Goal: Task Accomplishment & Management: Manage account settings

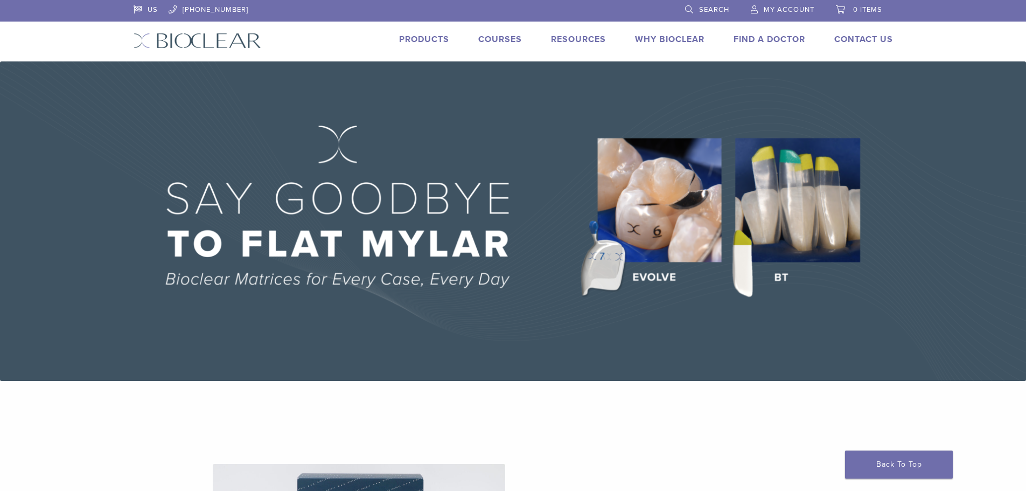
click at [796, 8] on span "My Account" at bounding box center [789, 9] width 51 height 9
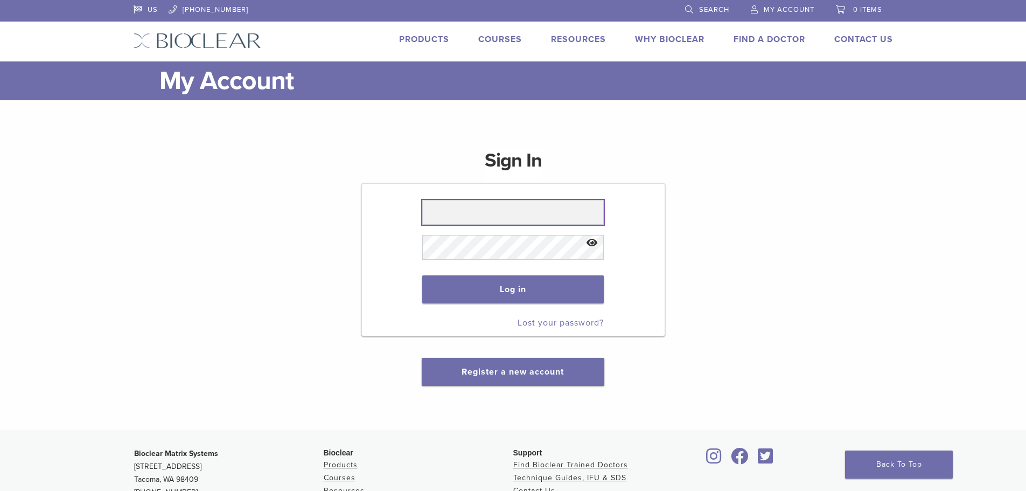
click at [456, 214] on input "text" at bounding box center [513, 212] width 182 height 25
type input "**********"
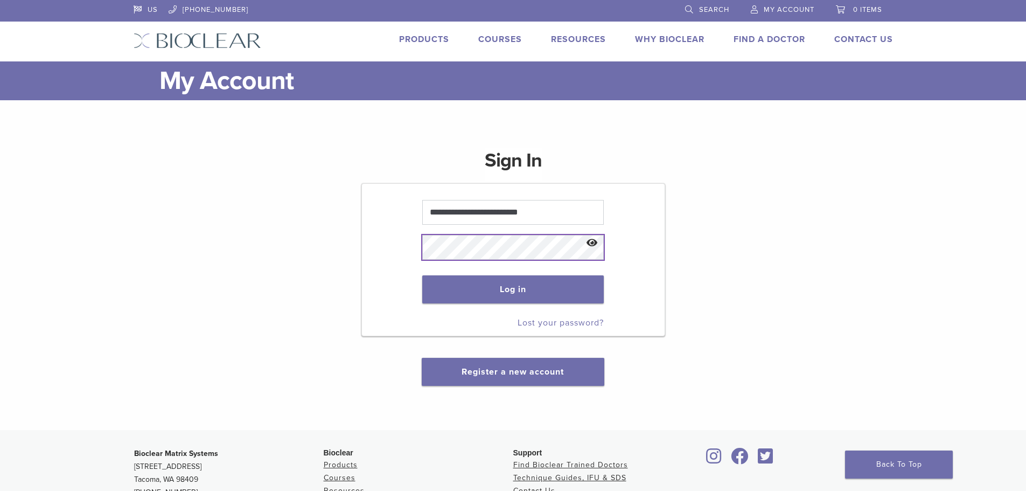
click at [422, 275] on button "Log in" at bounding box center [513, 289] width 182 height 28
click at [476, 291] on button "Log in" at bounding box center [513, 289] width 182 height 28
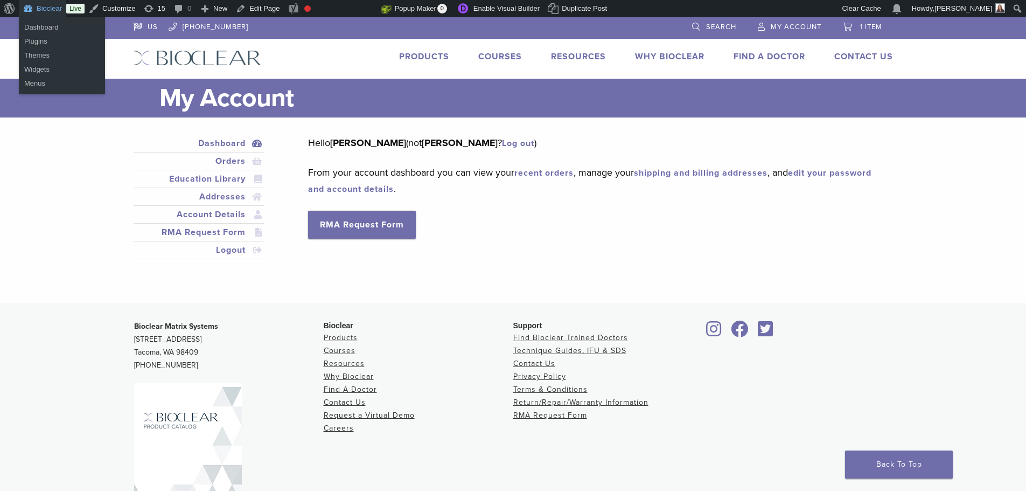
click at [47, 3] on link "Bioclear" at bounding box center [42, 8] width 47 height 17
